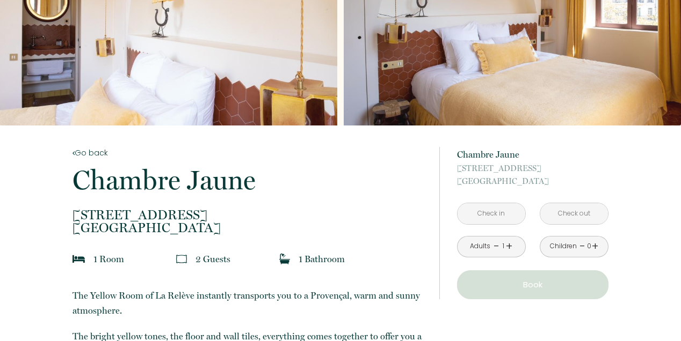
scroll to position [86, 0]
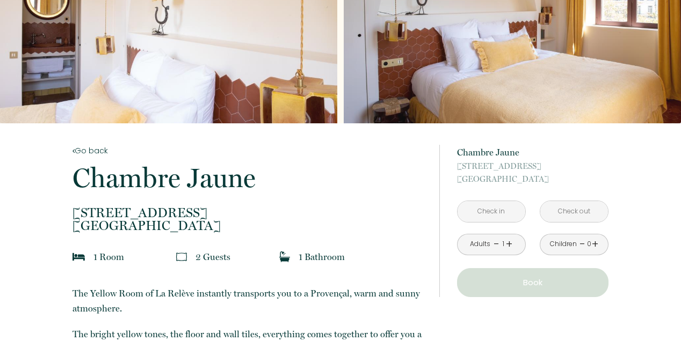
click at [485, 214] on input "text" at bounding box center [491, 211] width 68 height 21
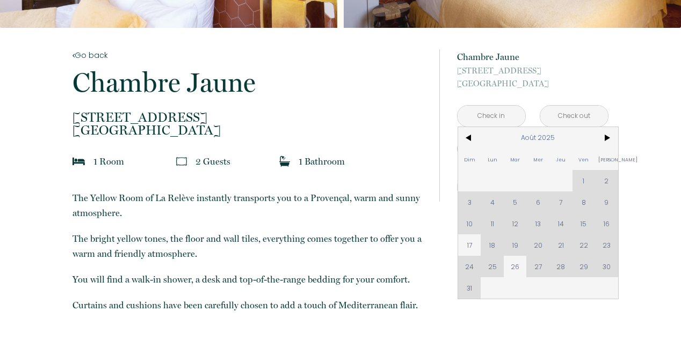
scroll to position [184, 0]
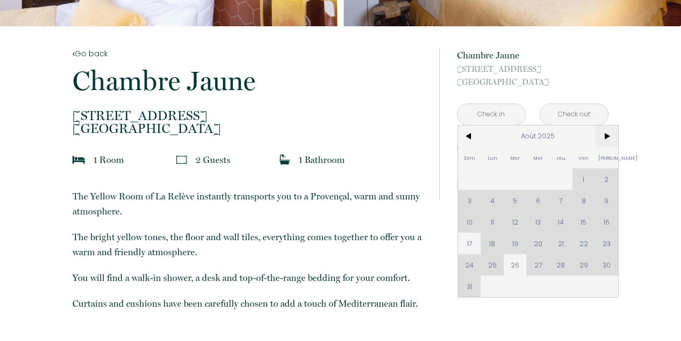
click at [605, 137] on span ">" at bounding box center [606, 136] width 23 height 21
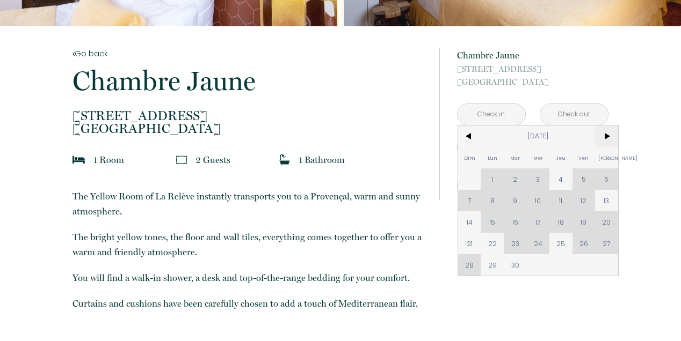
click at [605, 137] on span ">" at bounding box center [606, 136] width 23 height 21
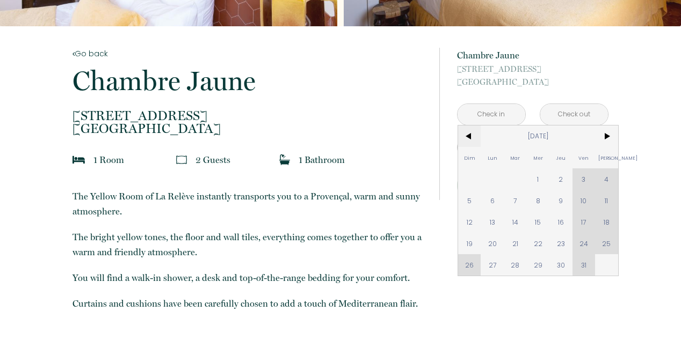
click at [472, 136] on span "<" at bounding box center [469, 136] width 23 height 21
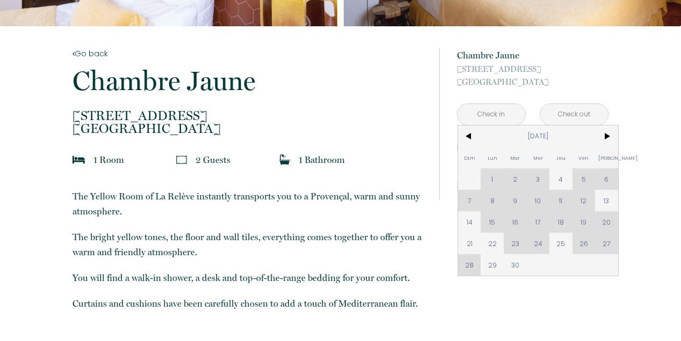
click at [492, 267] on span "29" at bounding box center [491, 264] width 23 height 21
type input "Lun [DATE]"
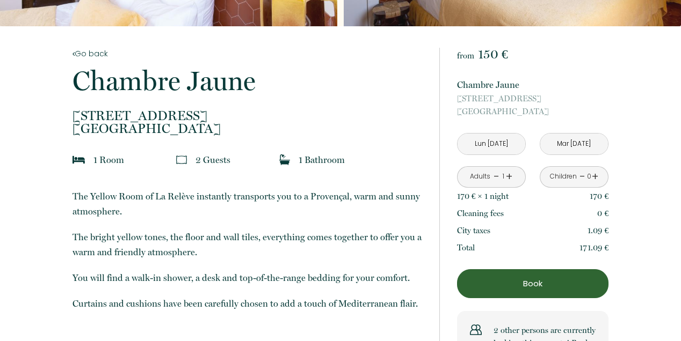
click at [571, 142] on input "Mar [DATE]" at bounding box center [574, 144] width 68 height 21
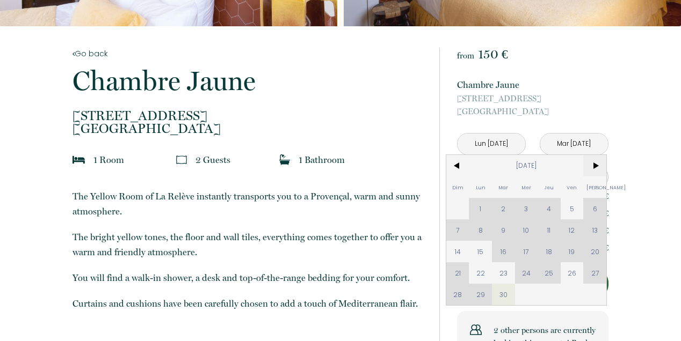
click at [596, 164] on span ">" at bounding box center [594, 165] width 23 height 21
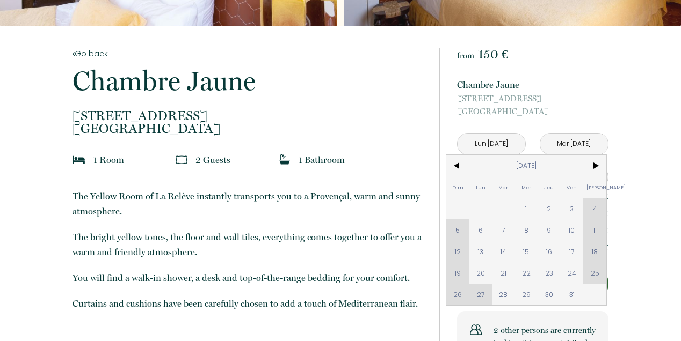
click at [570, 210] on span "3" at bounding box center [571, 208] width 23 height 21
type input "Ven [DATE]"
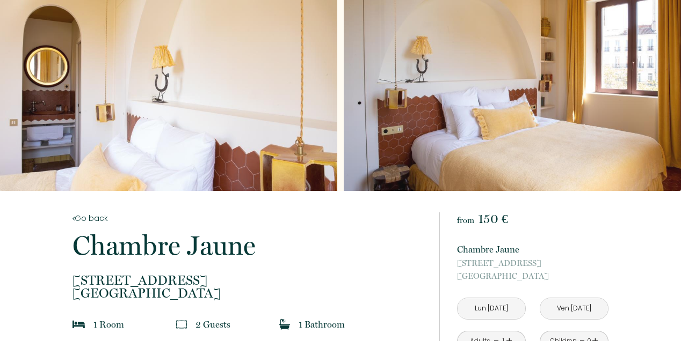
scroll to position [0, 0]
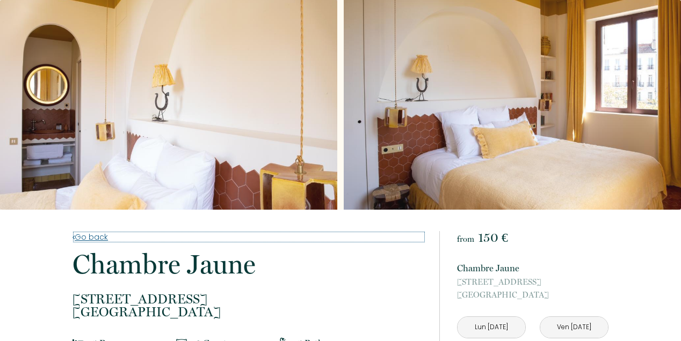
click at [84, 240] on link "Go back" at bounding box center [248, 237] width 352 height 12
click at [90, 237] on link "Go back" at bounding box center [248, 237] width 352 height 12
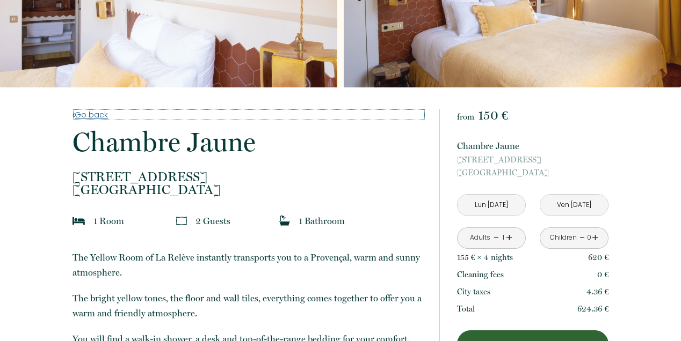
scroll to position [121, 0]
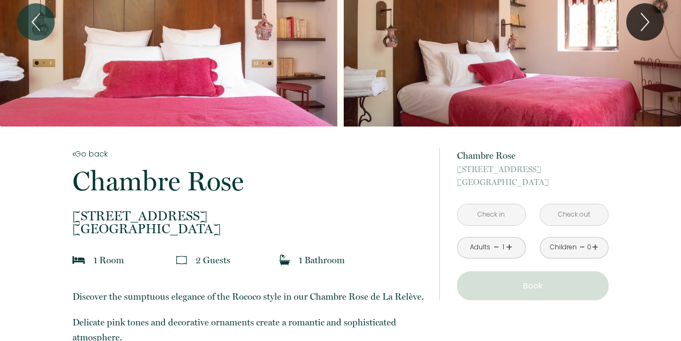
scroll to position [89, 0]
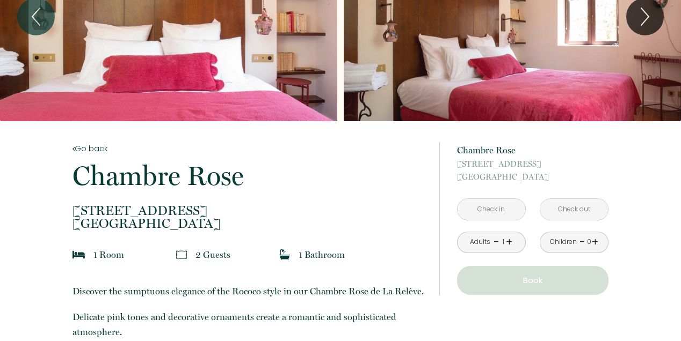
click at [488, 212] on input "text" at bounding box center [491, 209] width 68 height 21
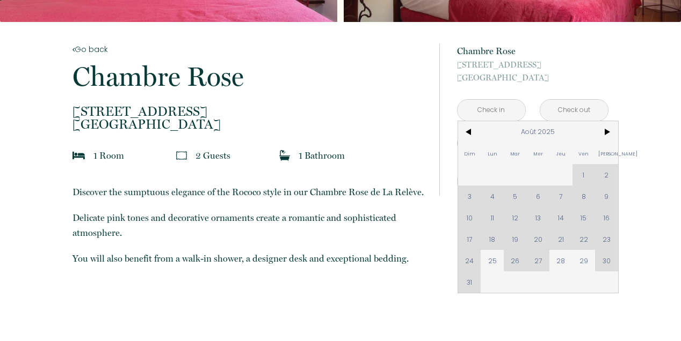
scroll to position [194, 0]
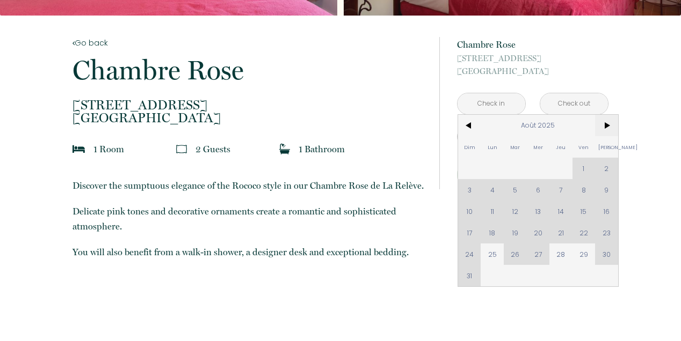
click at [611, 123] on span ">" at bounding box center [606, 125] width 23 height 21
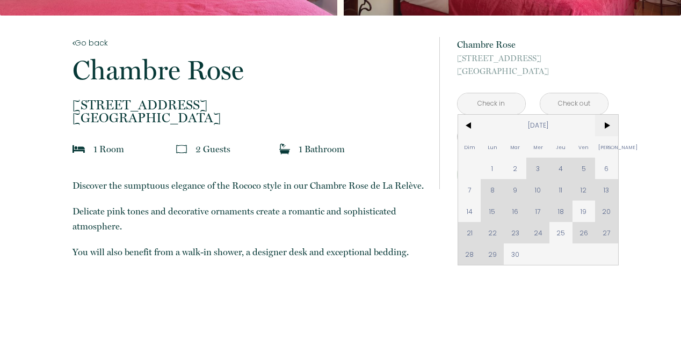
click at [611, 123] on span ">" at bounding box center [606, 125] width 23 height 21
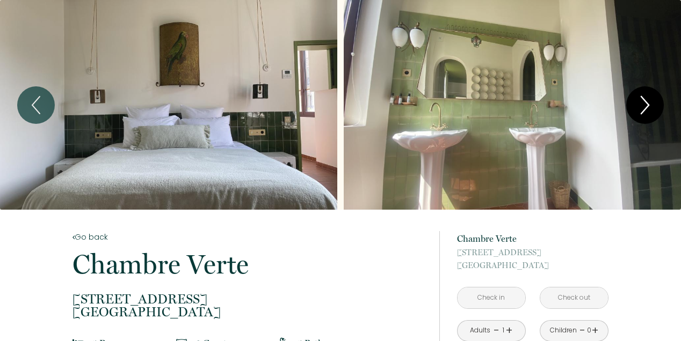
click at [644, 107] on icon "Next" at bounding box center [644, 105] width 23 height 32
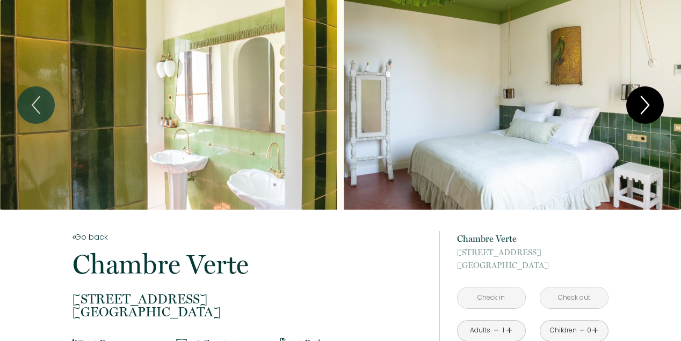
click at [644, 107] on icon "Next" at bounding box center [644, 105] width 23 height 32
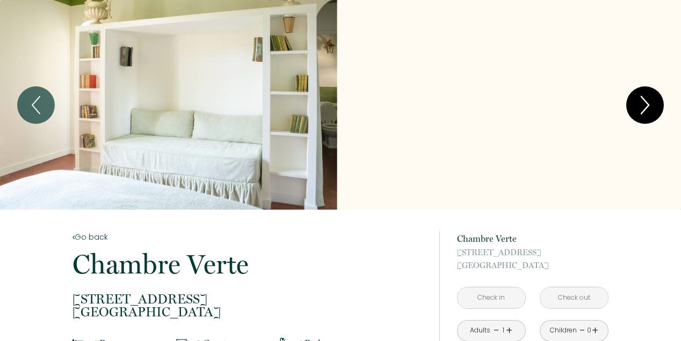
click at [644, 107] on icon "Next" at bounding box center [644, 105] width 23 height 32
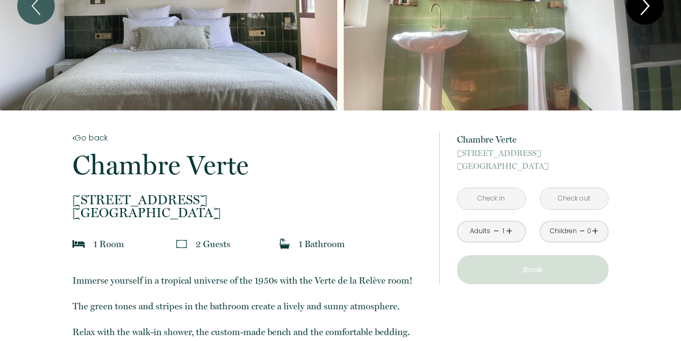
scroll to position [107, 0]
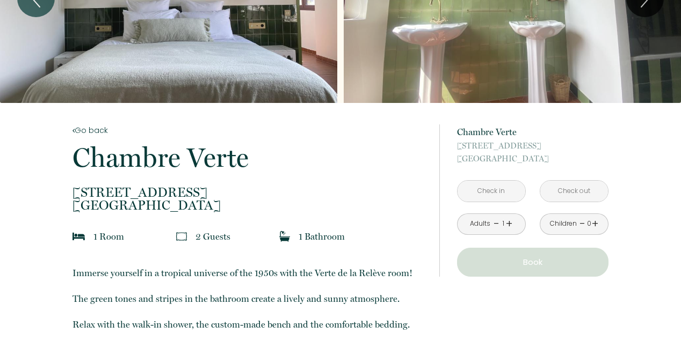
click at [496, 192] on input "text" at bounding box center [491, 191] width 68 height 21
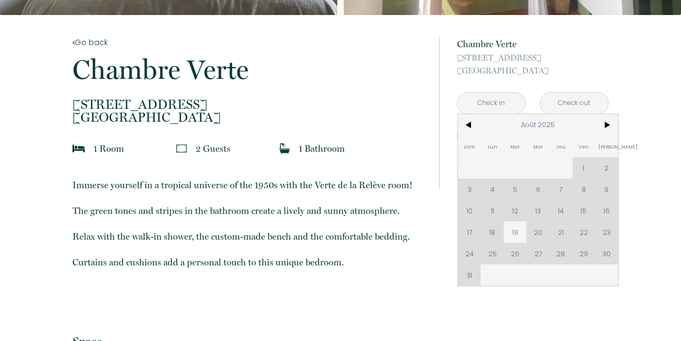
scroll to position [195, 0]
click at [606, 123] on span ">" at bounding box center [606, 124] width 23 height 21
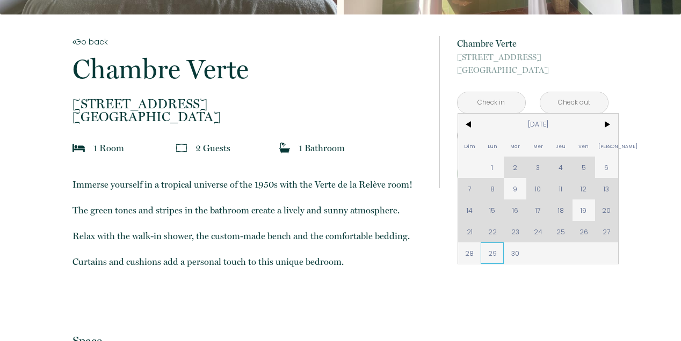
click at [492, 254] on span "29" at bounding box center [491, 253] width 23 height 21
type input "Lun [DATE]"
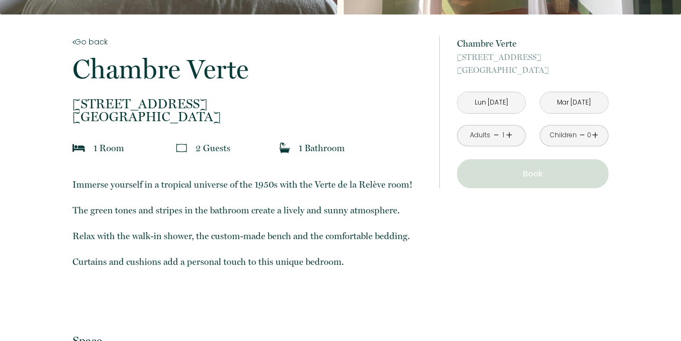
click at [583, 77] on p "[STREET_ADDRESS]" at bounding box center [532, 64] width 151 height 26
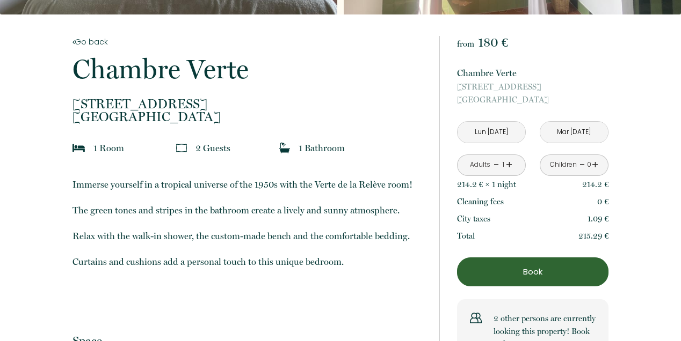
click at [581, 134] on input "Mar [DATE]" at bounding box center [574, 132] width 68 height 21
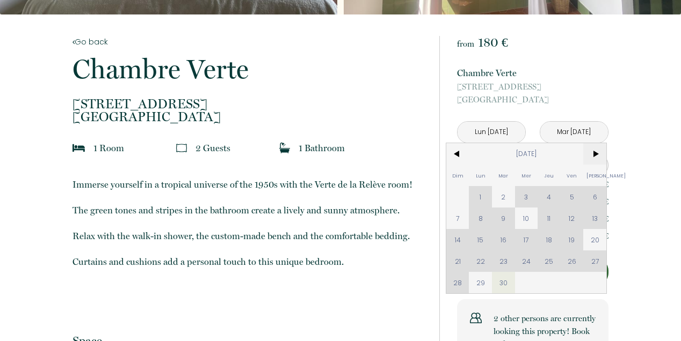
click at [595, 151] on span ">" at bounding box center [594, 153] width 23 height 21
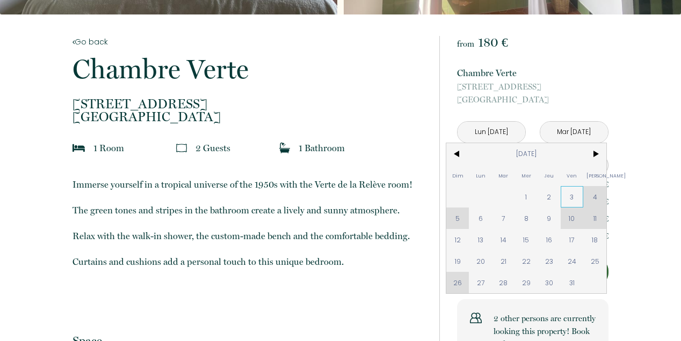
click at [573, 195] on span "3" at bounding box center [571, 196] width 23 height 21
type input "Ven [DATE]"
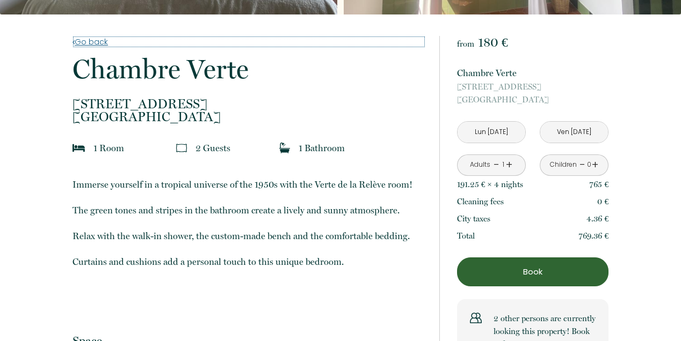
click at [96, 43] on link "Go back" at bounding box center [248, 42] width 352 height 12
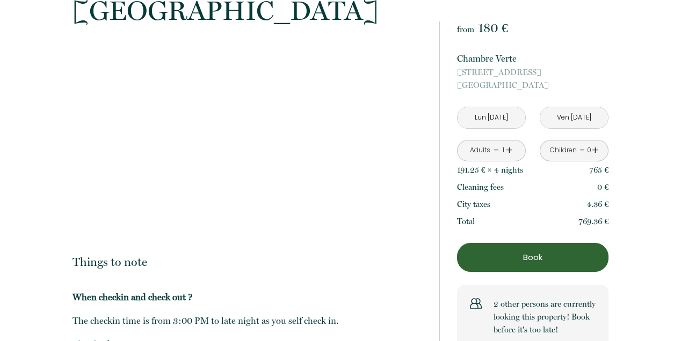
scroll to position [986, 0]
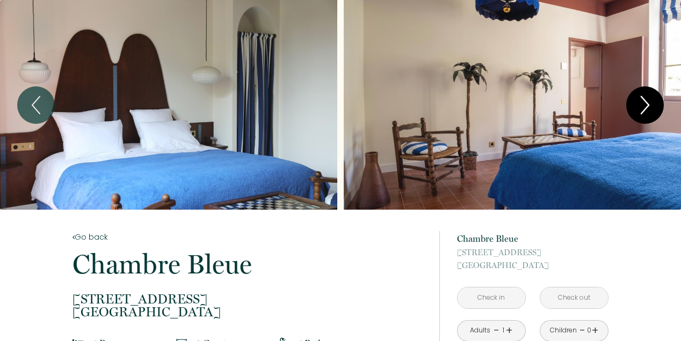
click at [648, 107] on icon "Next" at bounding box center [644, 105] width 23 height 32
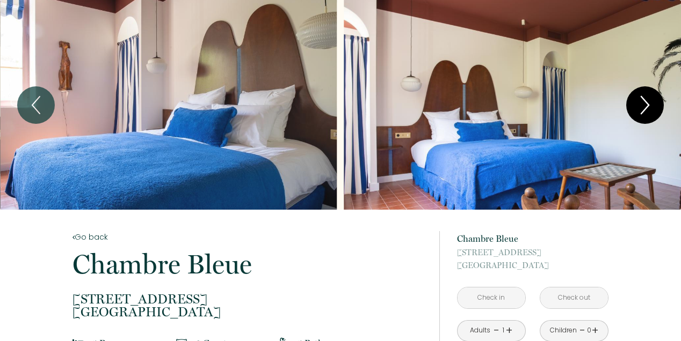
click at [648, 107] on icon "Next" at bounding box center [644, 105] width 23 height 32
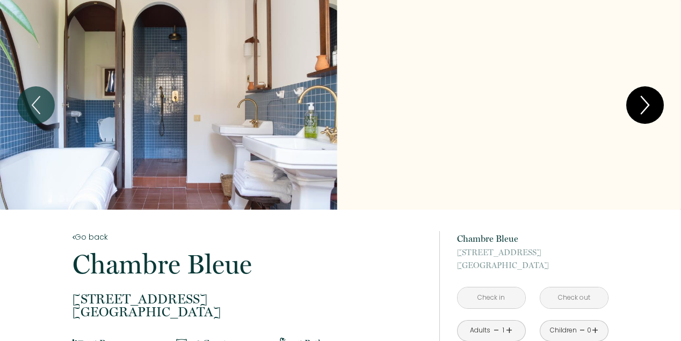
click at [648, 107] on icon "Next" at bounding box center [644, 105] width 23 height 32
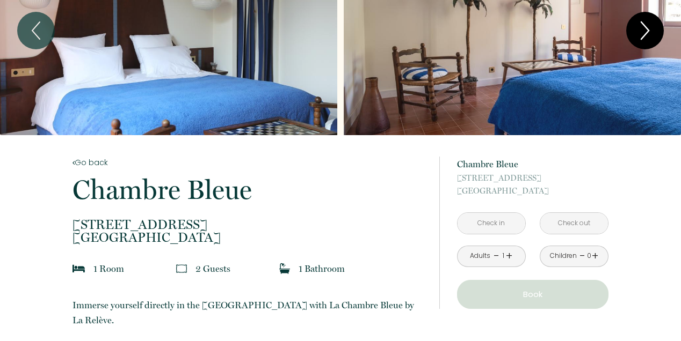
scroll to position [85, 0]
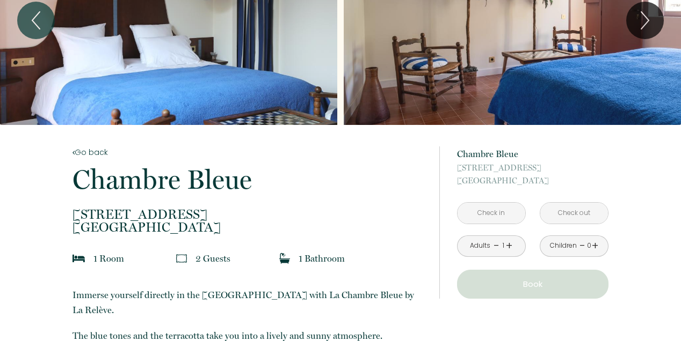
click at [501, 213] on input "text" at bounding box center [491, 213] width 68 height 21
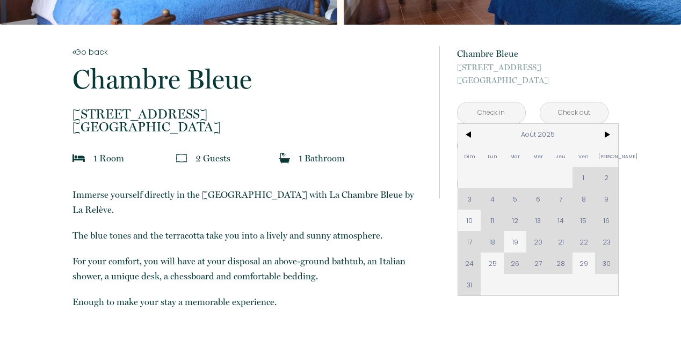
scroll to position [187, 0]
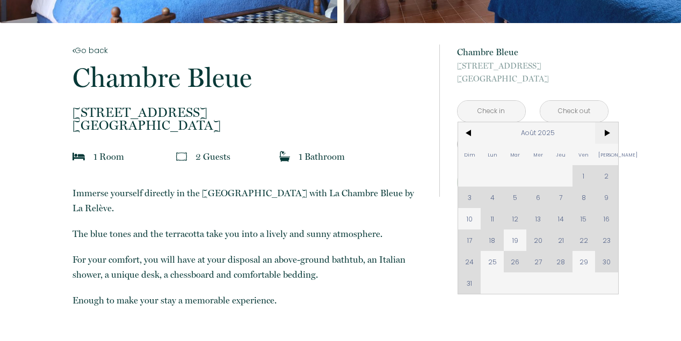
click at [606, 134] on span ">" at bounding box center [606, 132] width 23 height 21
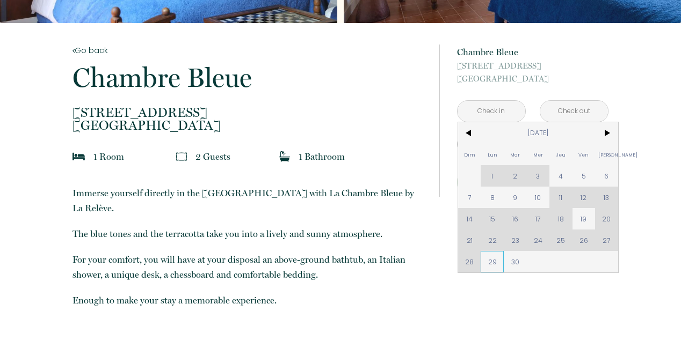
click at [492, 264] on span "29" at bounding box center [491, 261] width 23 height 21
type input "Lun [DATE]"
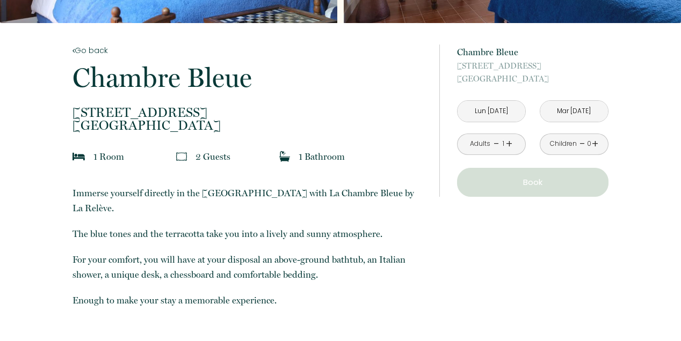
click at [591, 122] on input "Mar [DATE]" at bounding box center [574, 111] width 68 height 21
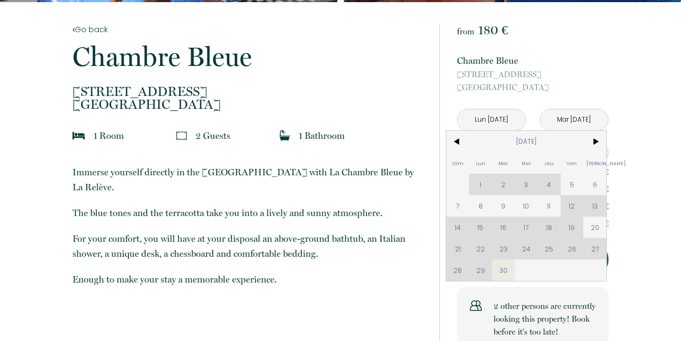
scroll to position [231, 0]
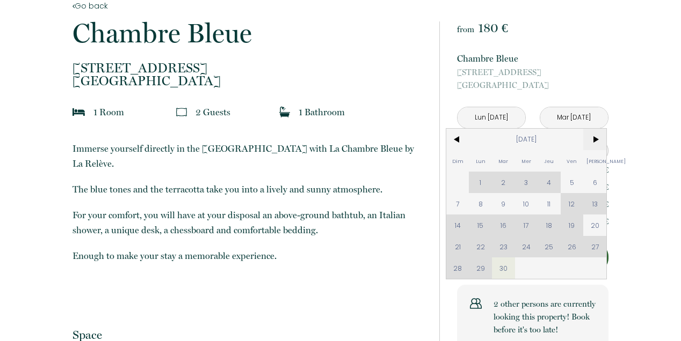
click at [594, 141] on span ">" at bounding box center [594, 139] width 23 height 21
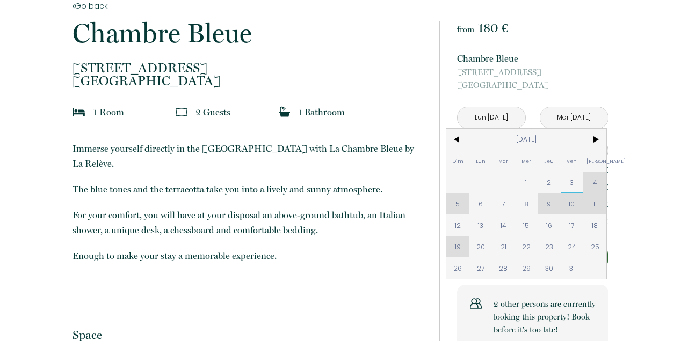
click at [573, 184] on span "3" at bounding box center [571, 182] width 23 height 21
type input "Ven [DATE]"
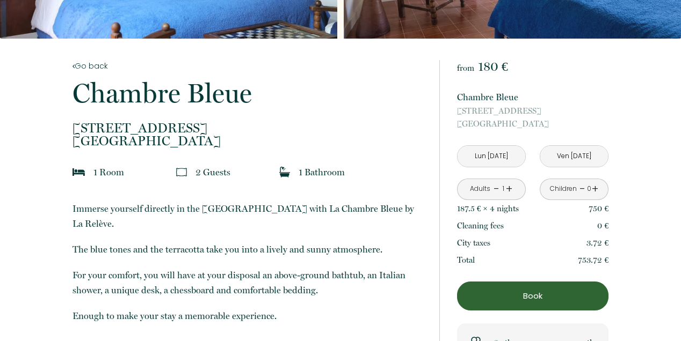
scroll to position [195, 0]
